Goal: Find specific page/section: Find specific page/section

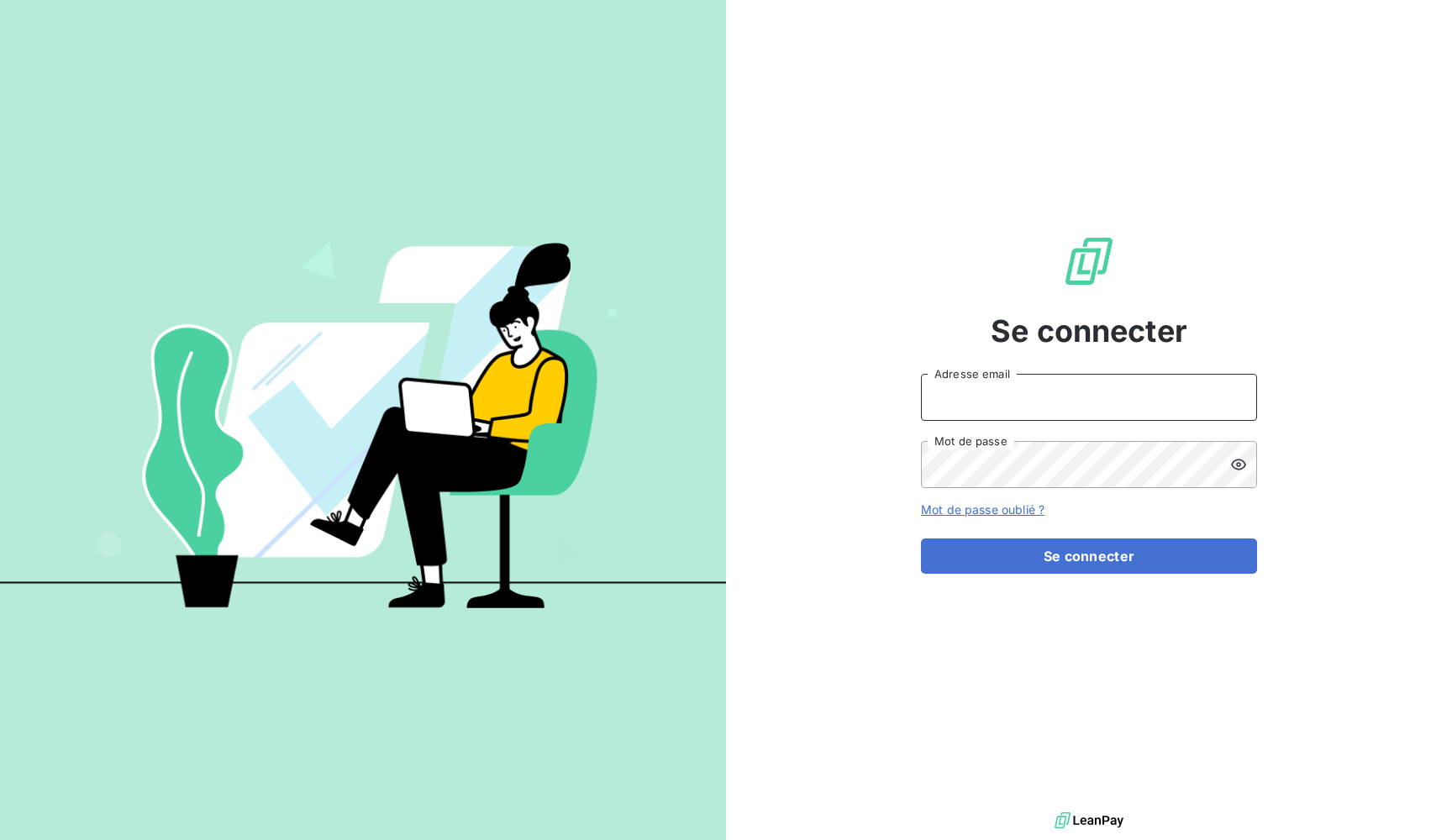
type input "admin@newcliptechnics"
click at [1089, 556] on button "Se connecter" at bounding box center [1089, 556] width 336 height 35
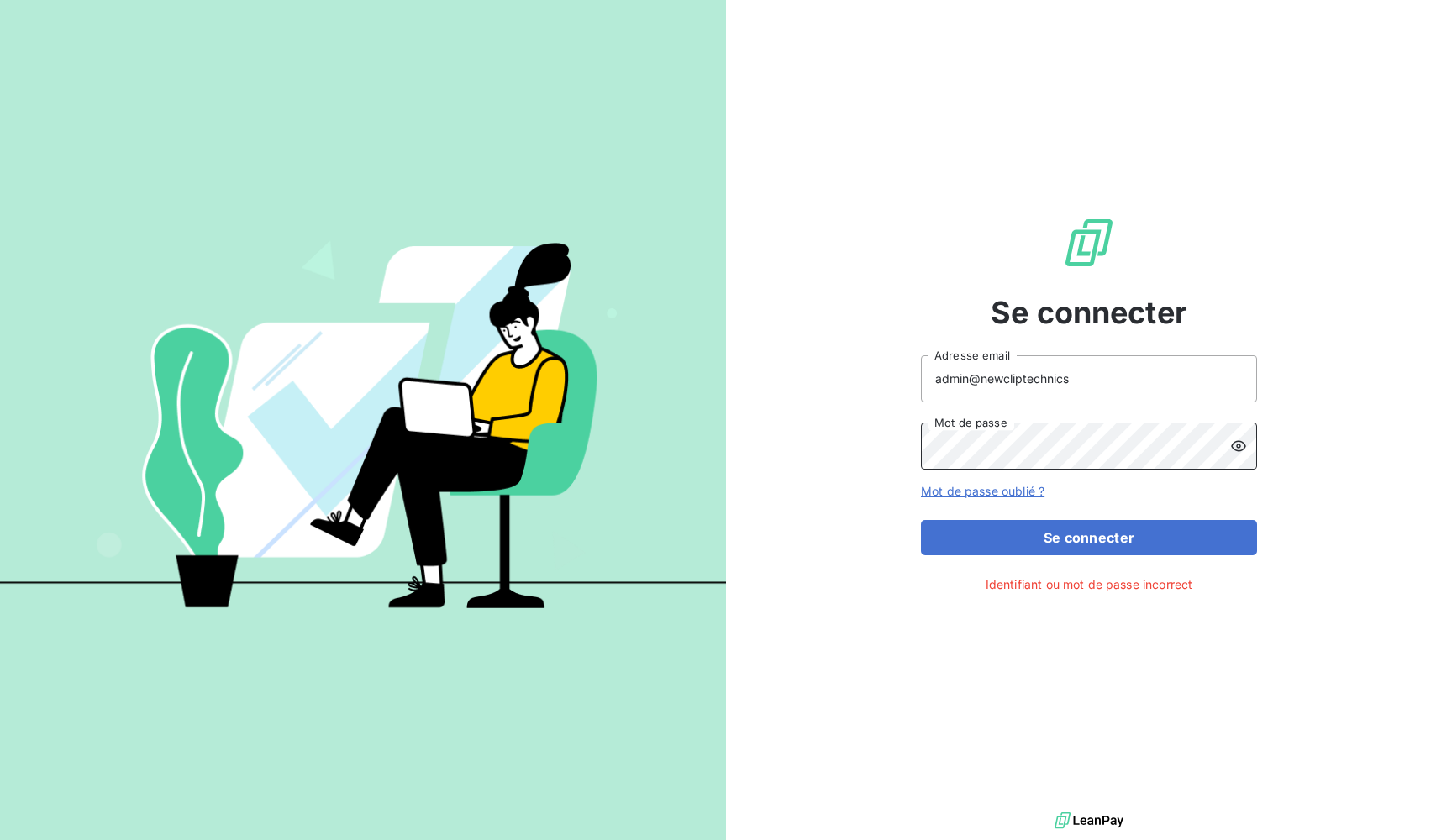
click at [1089, 537] on button "Se connecter" at bounding box center [1089, 537] width 336 height 35
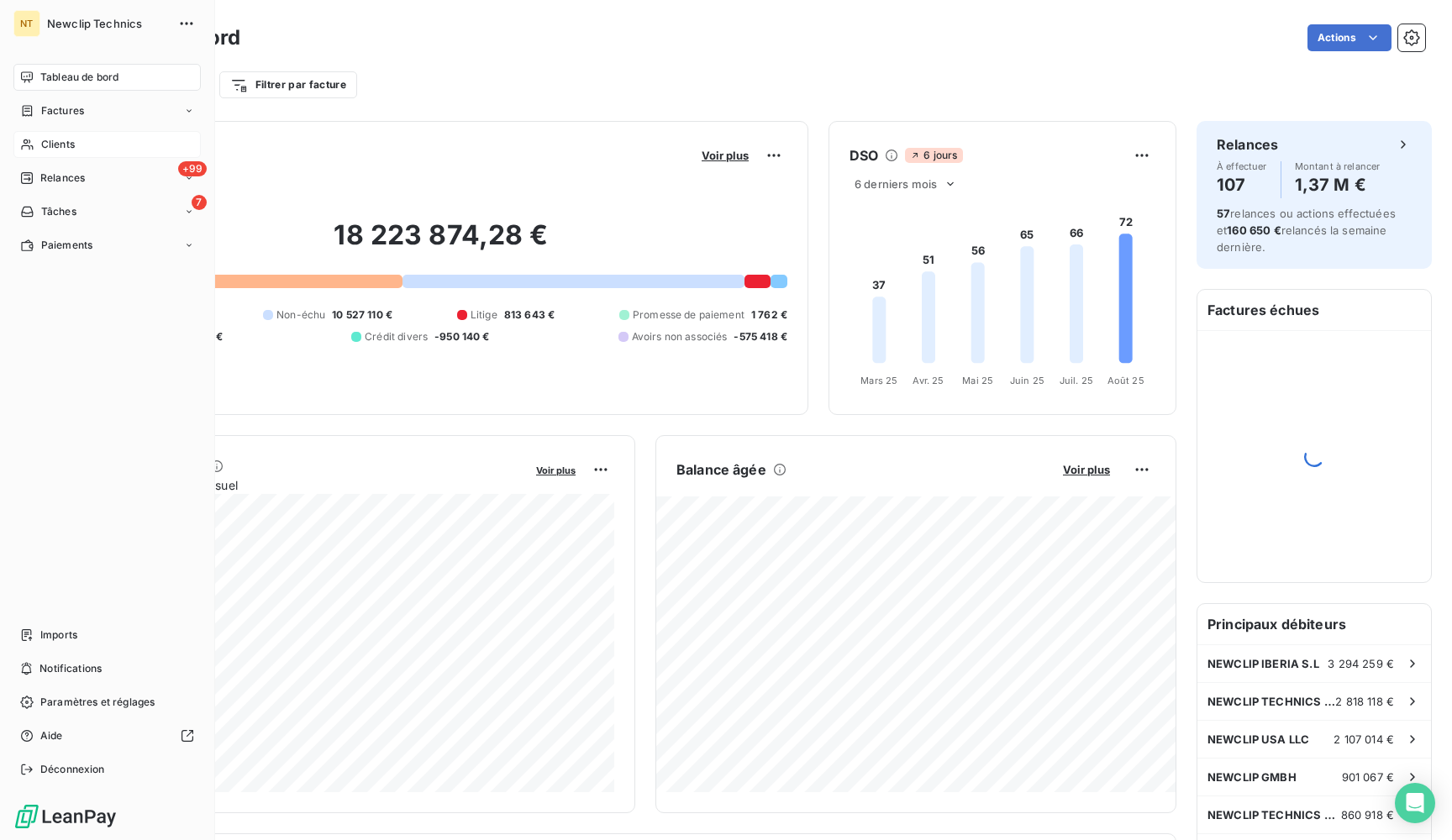
click at [59, 146] on span "Clients" at bounding box center [58, 144] width 33 height 15
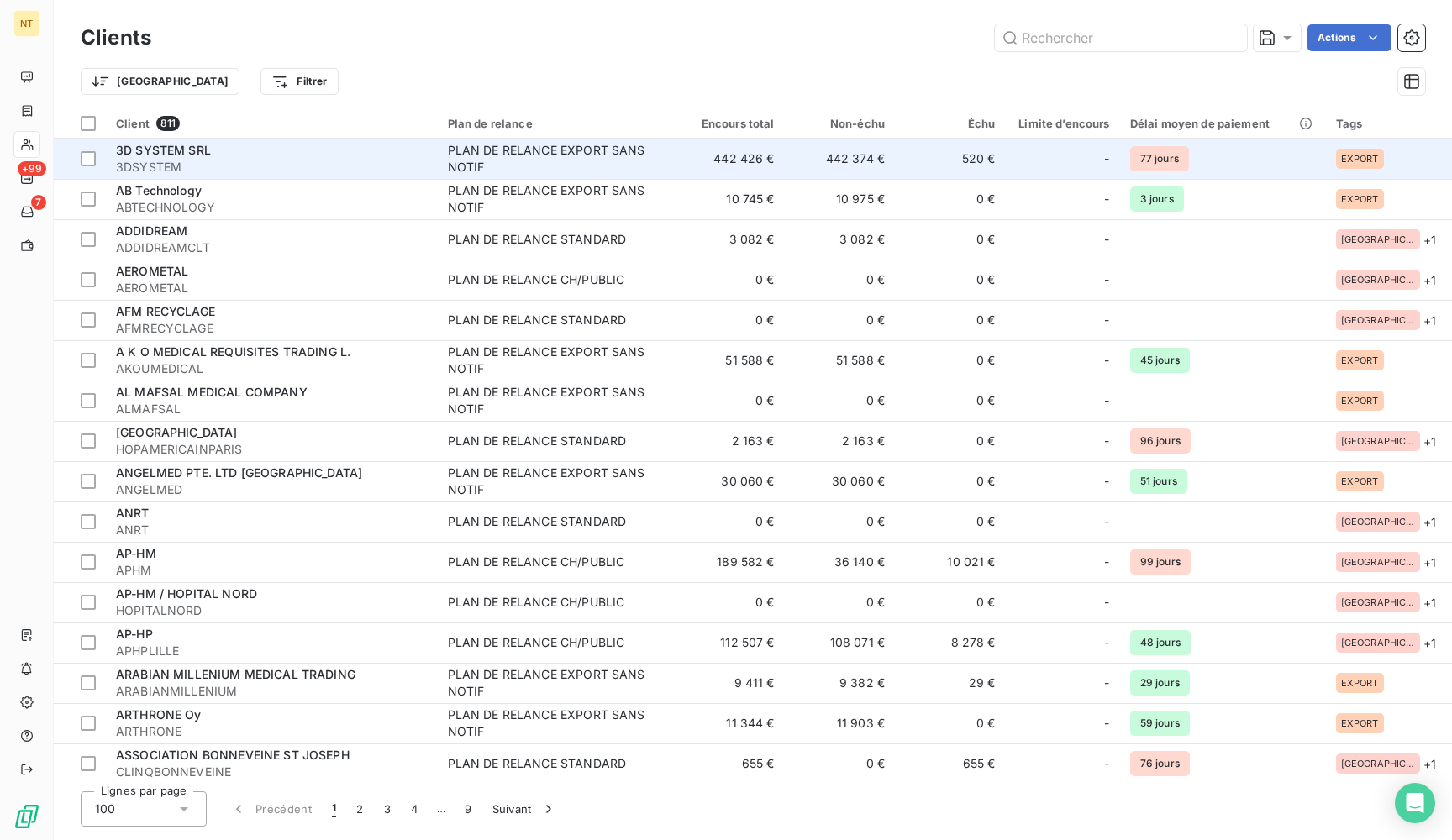
click at [349, 166] on span "3DSYSTEM" at bounding box center [272, 167] width 312 height 17
